Goal: Subscribe to service/newsletter

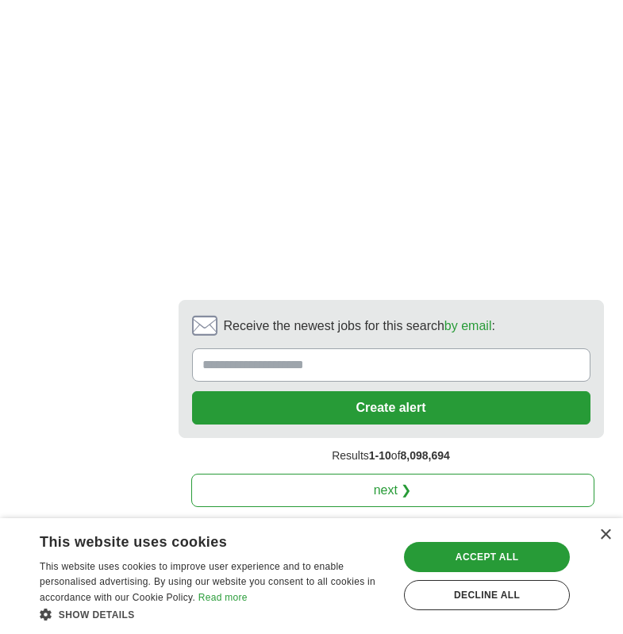
scroll to position [3882, 0]
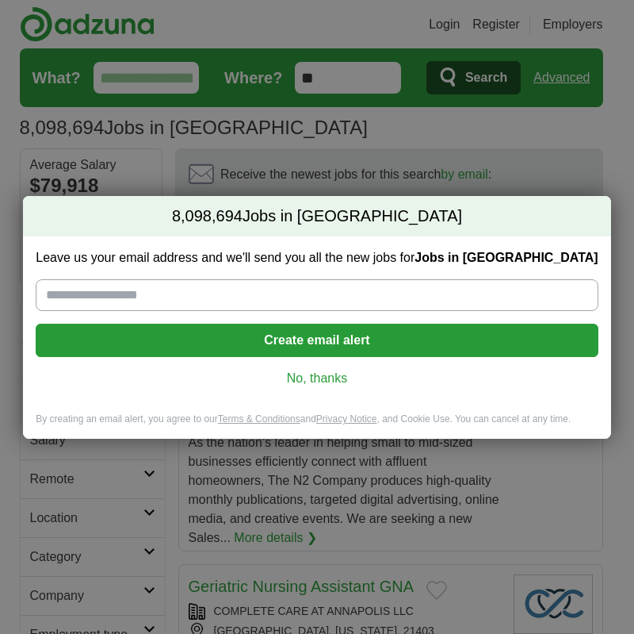
click at [108, 289] on input "Leave us your email address and we'll send you all the new jobs for Jobs in [GE…" at bounding box center [317, 295] width 562 height 32
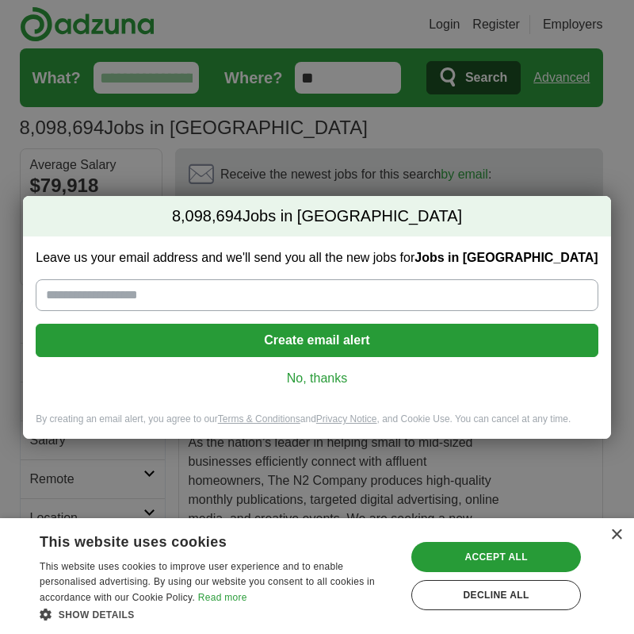
type input "**********"
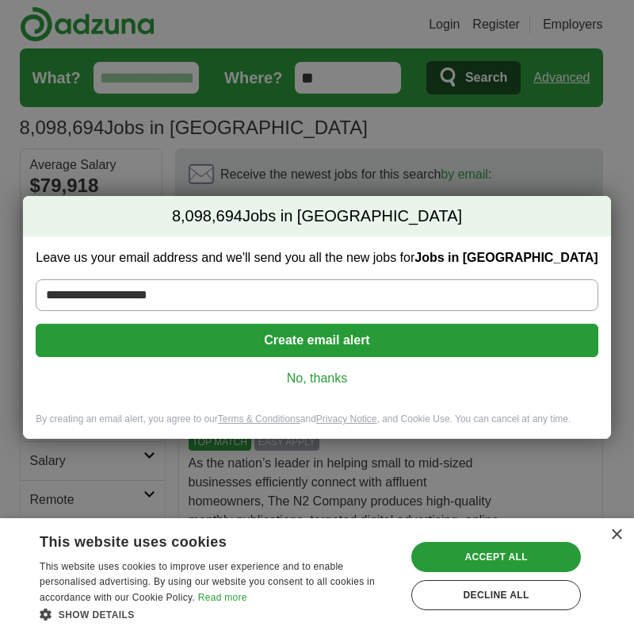
click at [182, 330] on button "Create email alert" at bounding box center [317, 340] width 562 height 33
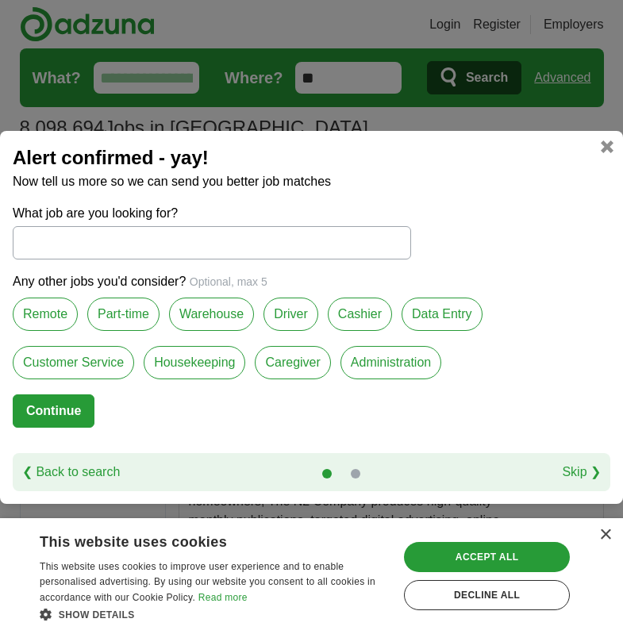
click at [98, 248] on input "What job are you looking for?" at bounding box center [212, 242] width 398 height 33
click at [48, 308] on label "Remote" at bounding box center [45, 313] width 65 height 33
click at [64, 411] on button "Continue" at bounding box center [54, 410] width 82 height 33
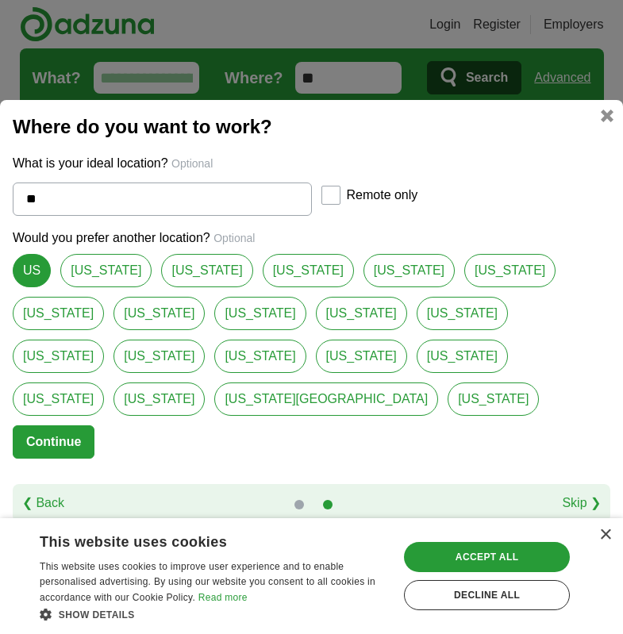
click at [67, 425] on button "Continue" at bounding box center [54, 441] width 82 height 33
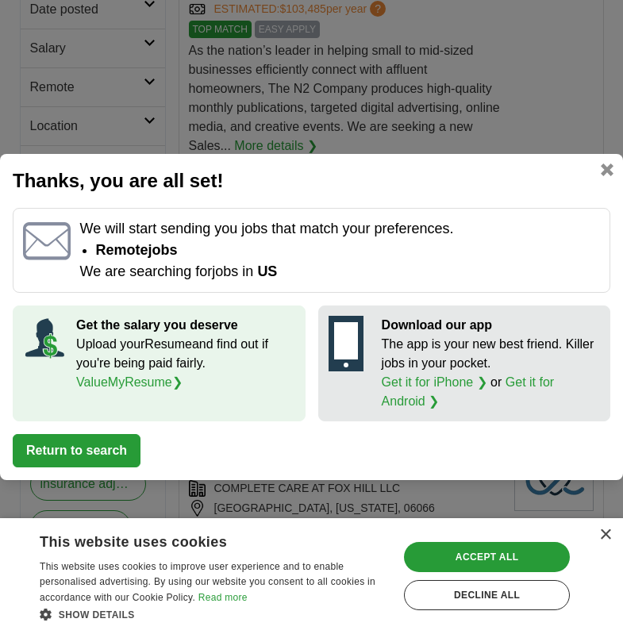
scroll to position [476, 0]
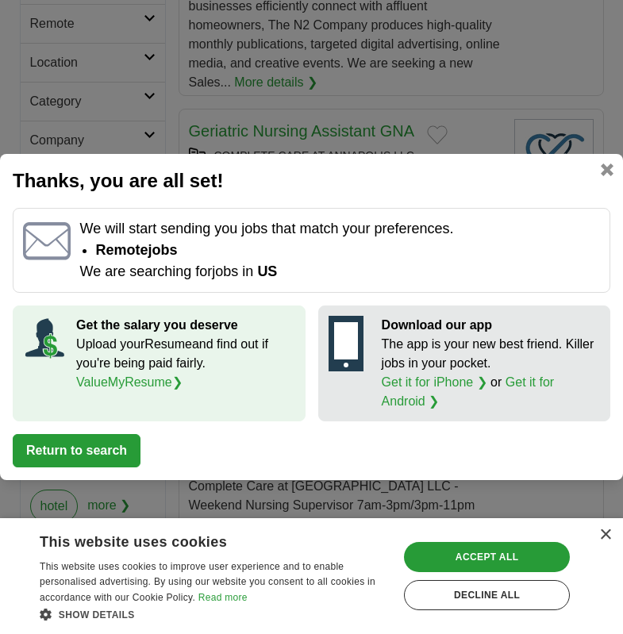
click at [79, 454] on button "Return to search" at bounding box center [77, 450] width 128 height 33
